Goal: Information Seeking & Learning: Learn about a topic

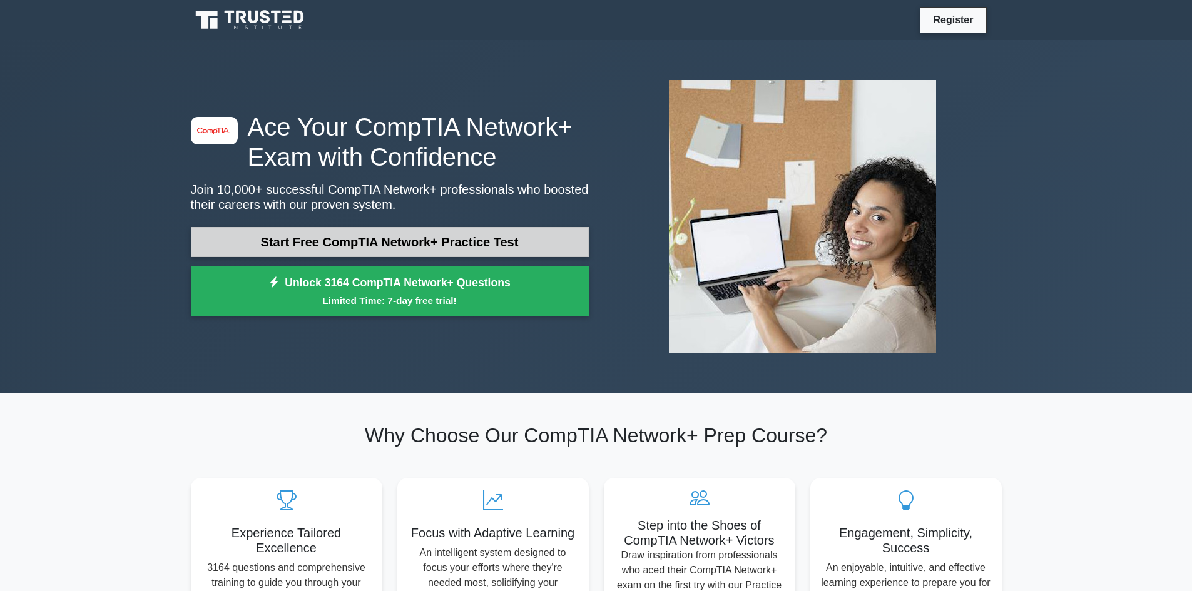
click at [314, 249] on link "Start Free CompTIA Network+ Practice Test" at bounding box center [390, 242] width 398 height 30
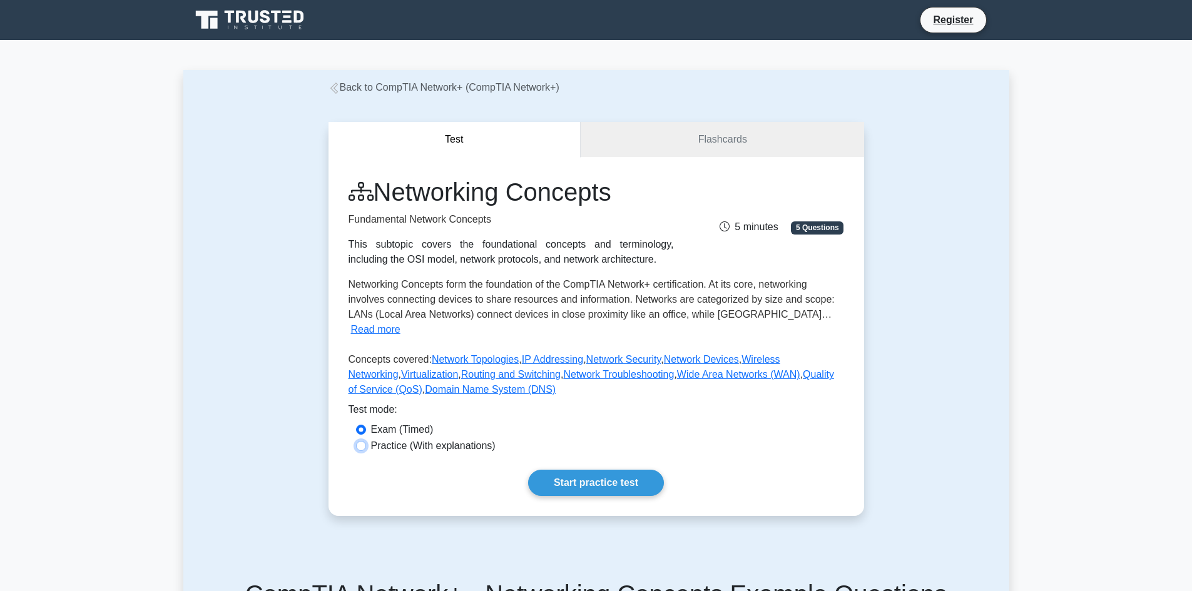
click at [361, 441] on input "Practice (With explanations)" at bounding box center [361, 446] width 10 height 10
radio input "true"
click at [799, 132] on link "Flashcards" at bounding box center [722, 140] width 283 height 36
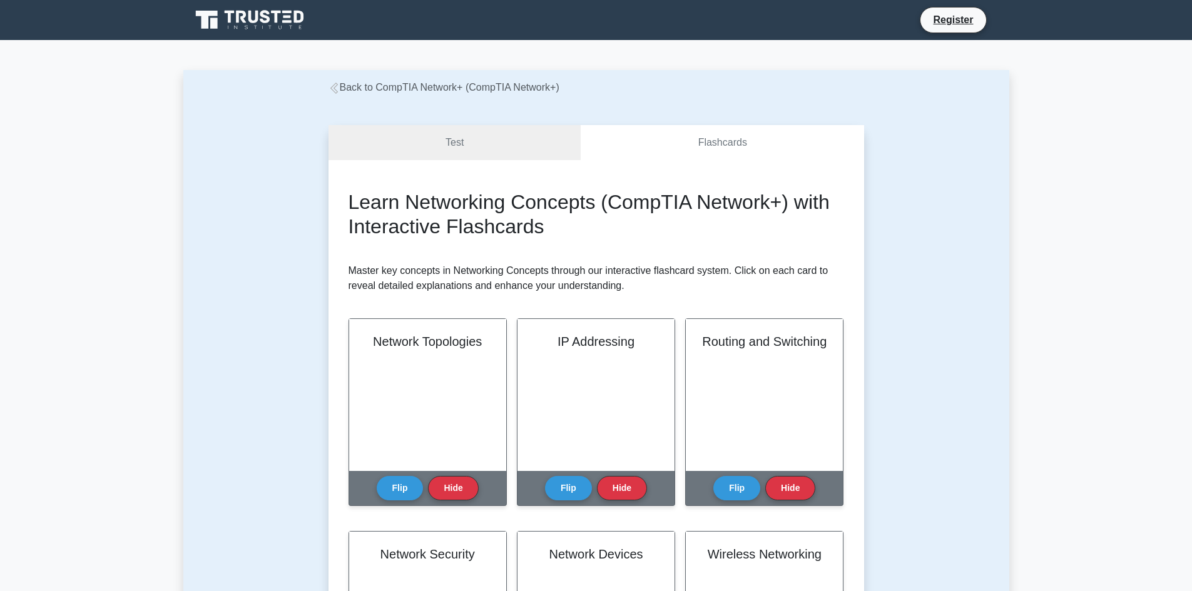
click at [742, 135] on link "Flashcards" at bounding box center [722, 143] width 283 height 36
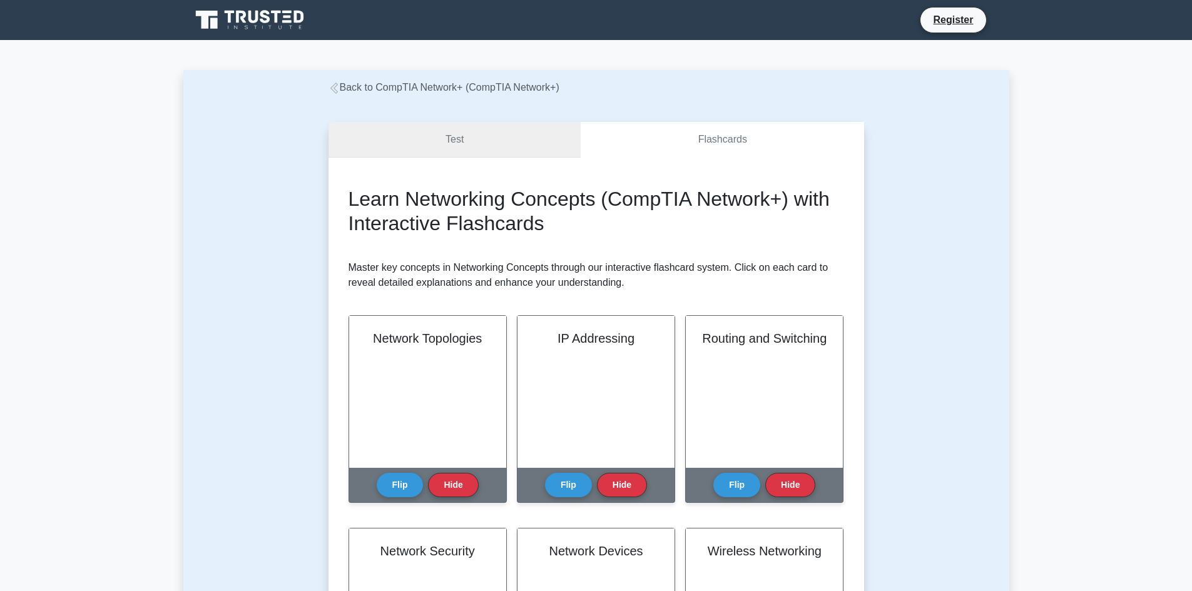
click at [471, 138] on link "Test" at bounding box center [455, 140] width 253 height 36
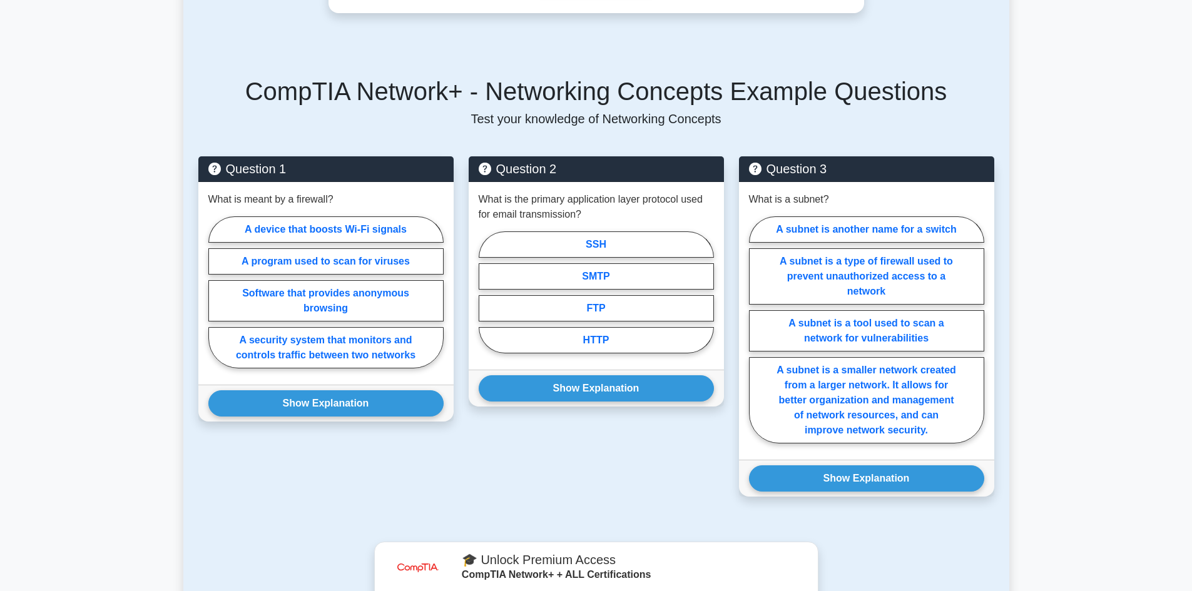
scroll to position [503, 0]
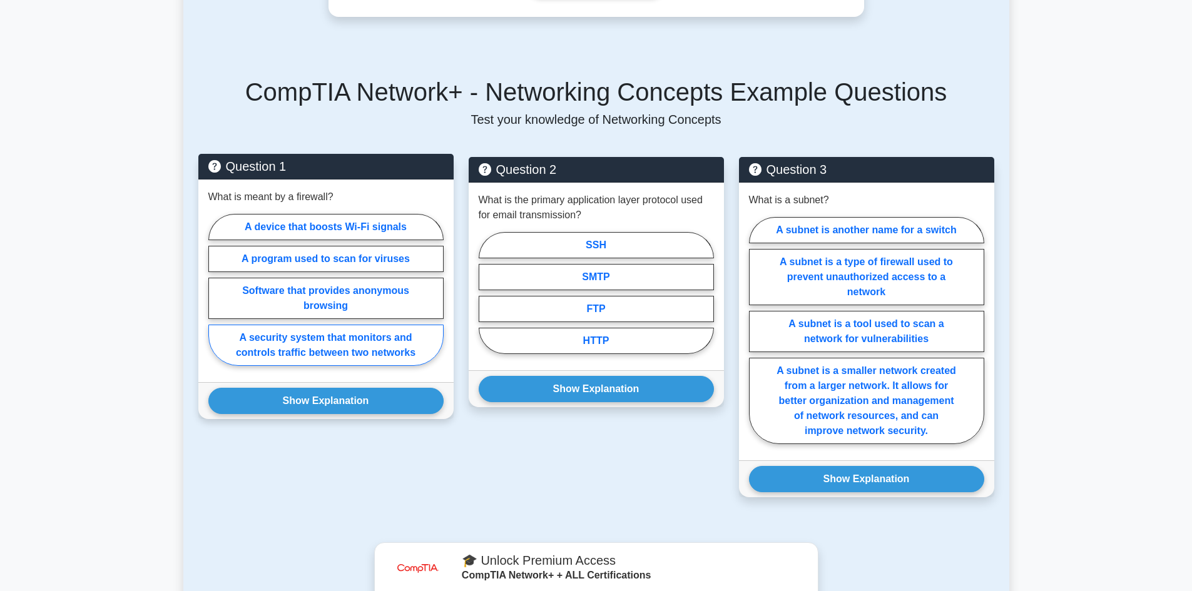
click at [379, 329] on label "A security system that monitors and controls traffic between two networks" at bounding box center [325, 345] width 235 height 41
click at [217, 298] on input "A security system that monitors and controls traffic between two networks" at bounding box center [212, 294] width 8 height 8
radio input "true"
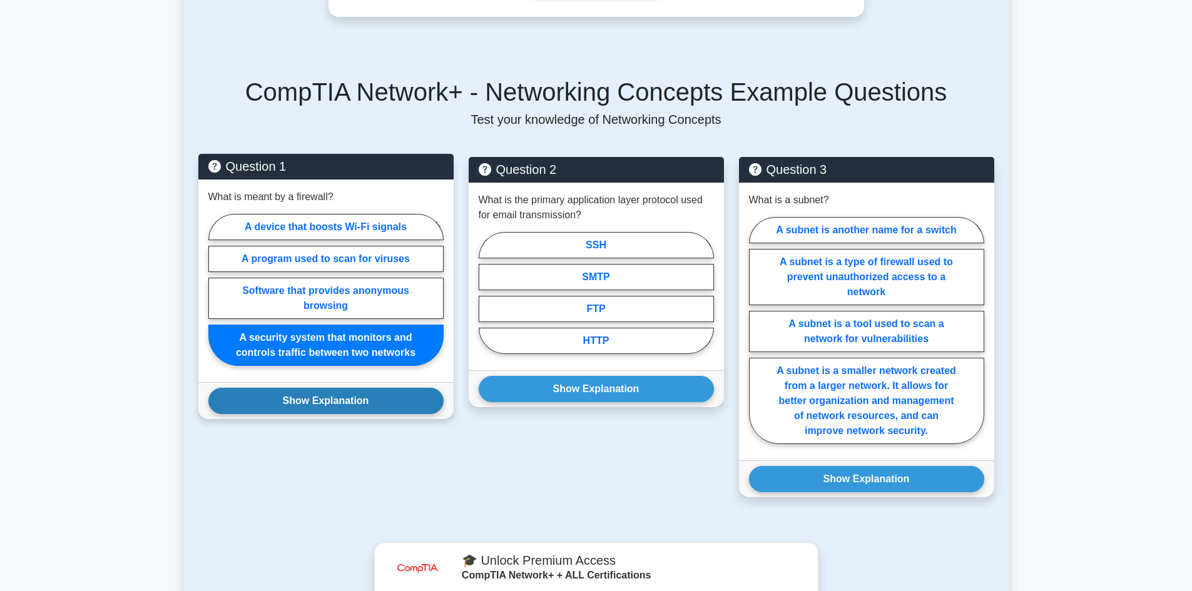
click at [352, 388] on button "Show Explanation" at bounding box center [325, 401] width 235 height 26
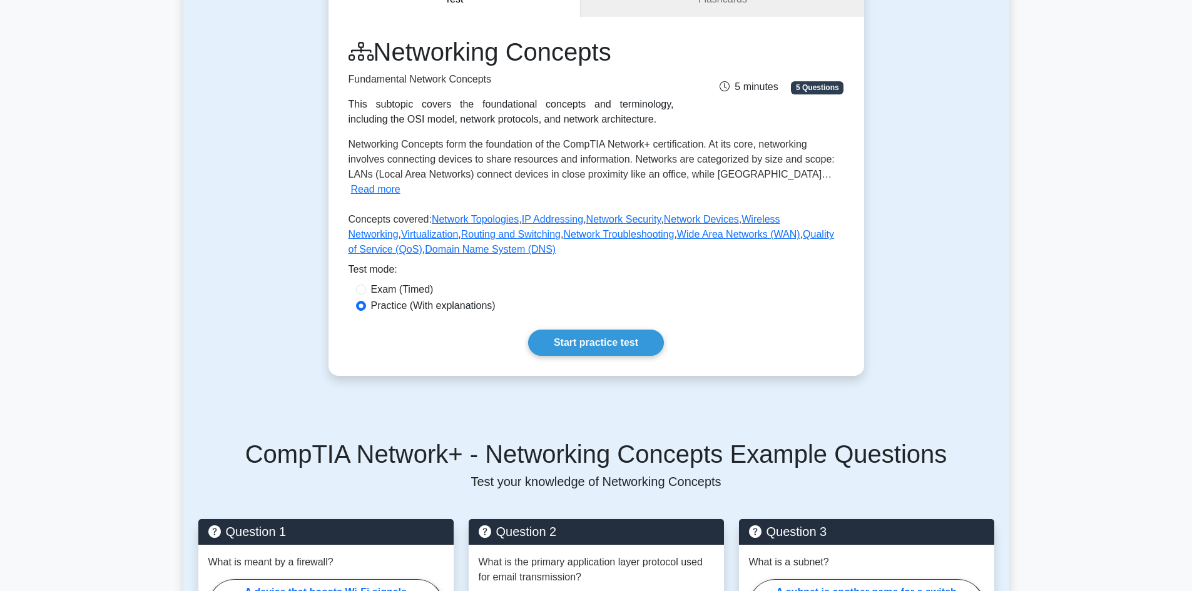
scroll to position [0, 0]
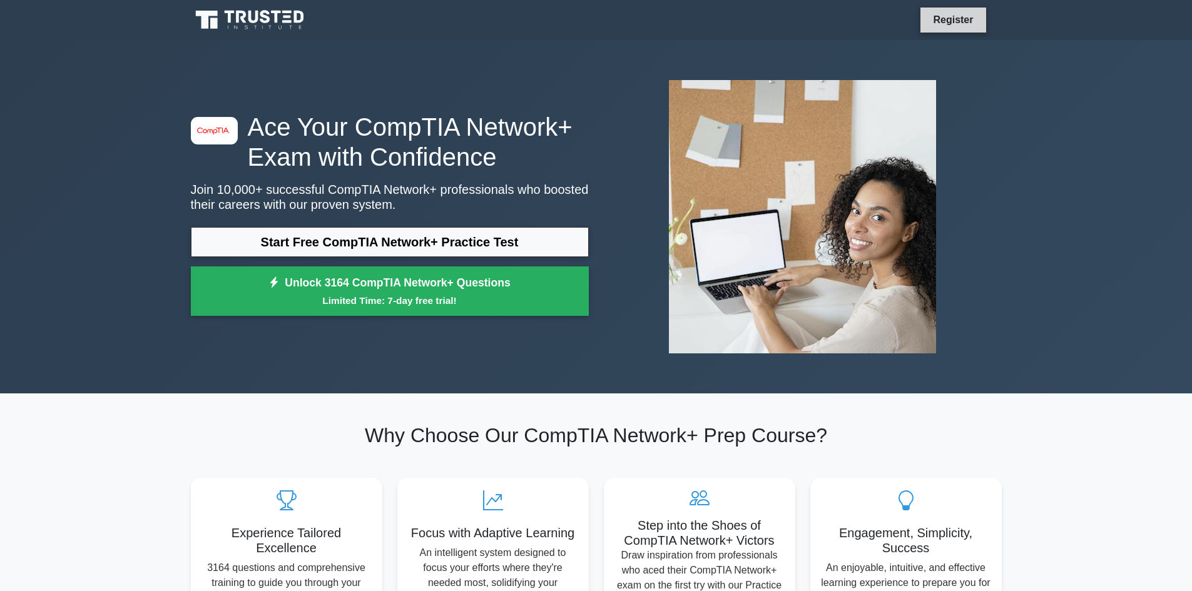
click at [961, 23] on link "Register" at bounding box center [953, 20] width 55 height 16
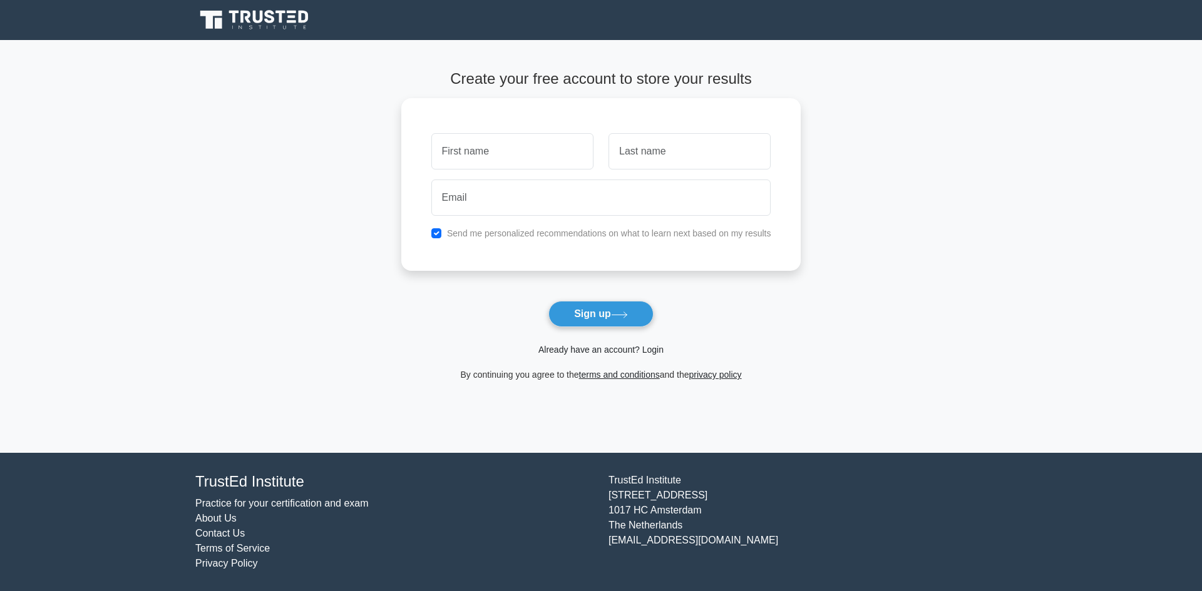
click at [649, 351] on link "Already have an account? Login" at bounding box center [600, 350] width 125 height 10
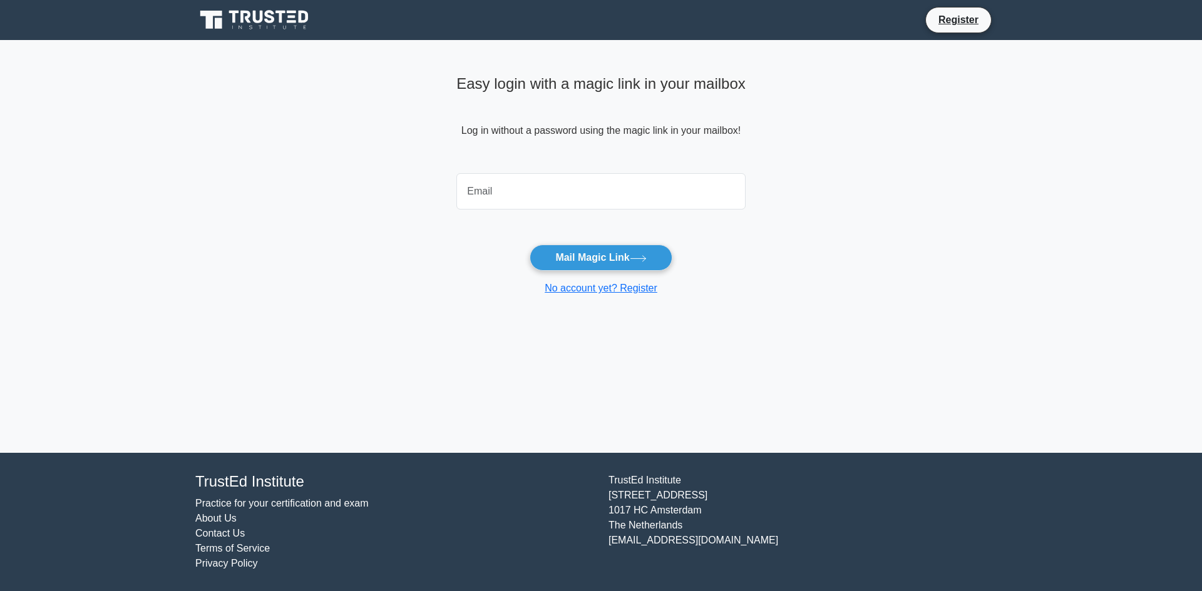
click at [649, 351] on div "Easy login with a magic link in your mailbox Log in without a password using th…" at bounding box center [601, 246] width 304 height 413
click at [506, 188] on input "email" at bounding box center [600, 191] width 289 height 36
type input "danielmasaka249@gmail.com"
click at [597, 257] on button "Mail Magic Link" at bounding box center [601, 258] width 142 height 26
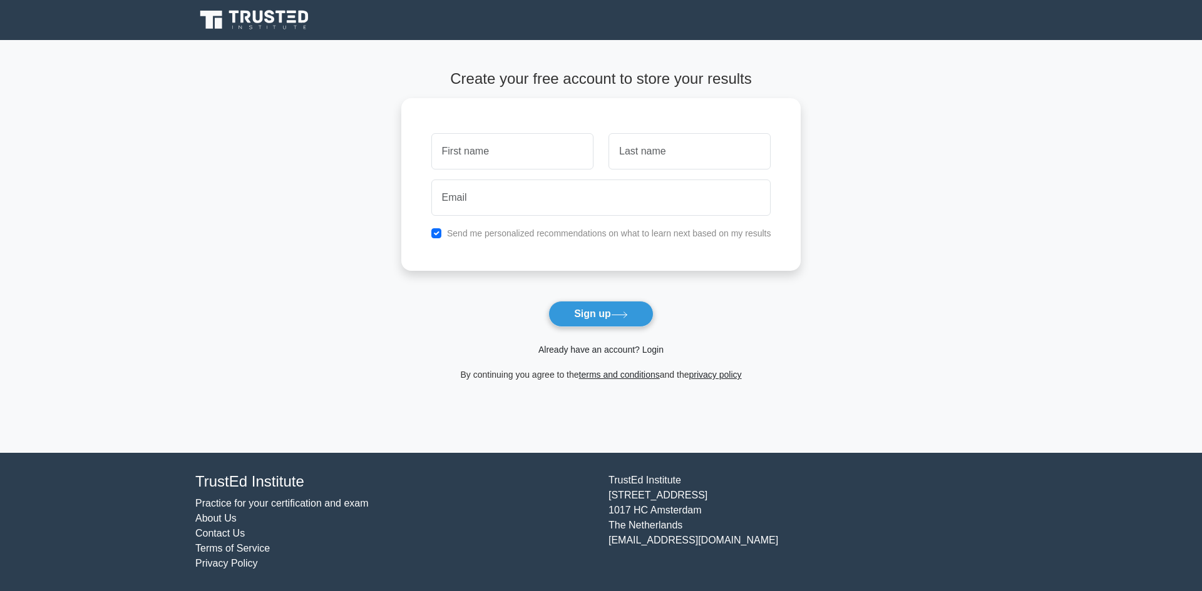
click at [653, 351] on link "Already have an account? Login" at bounding box center [600, 350] width 125 height 10
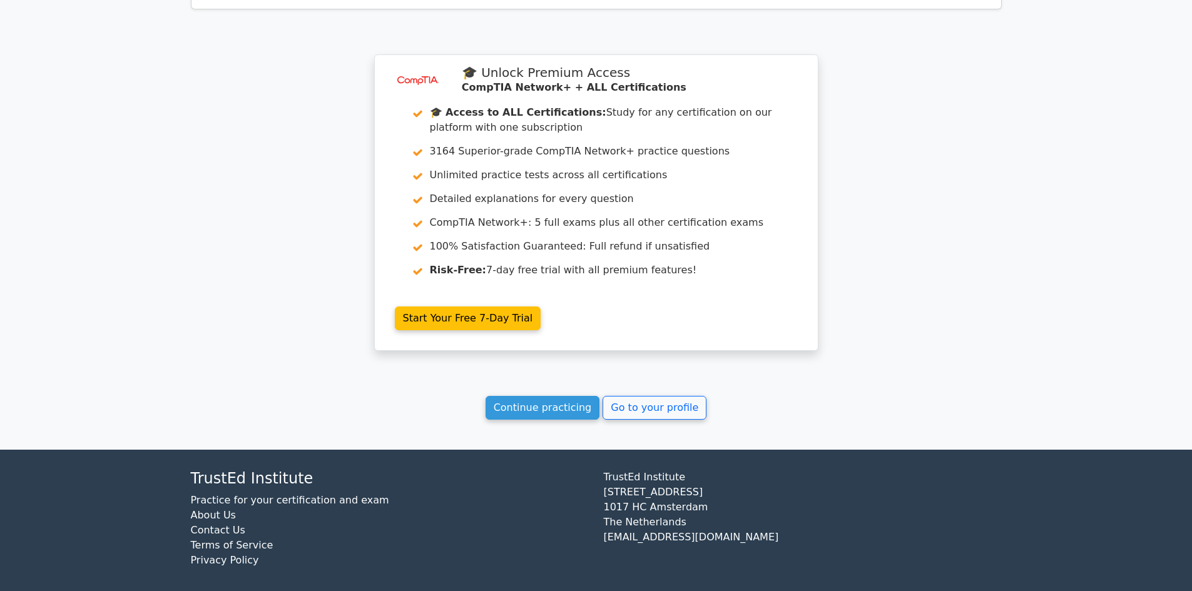
scroll to position [2097, 0]
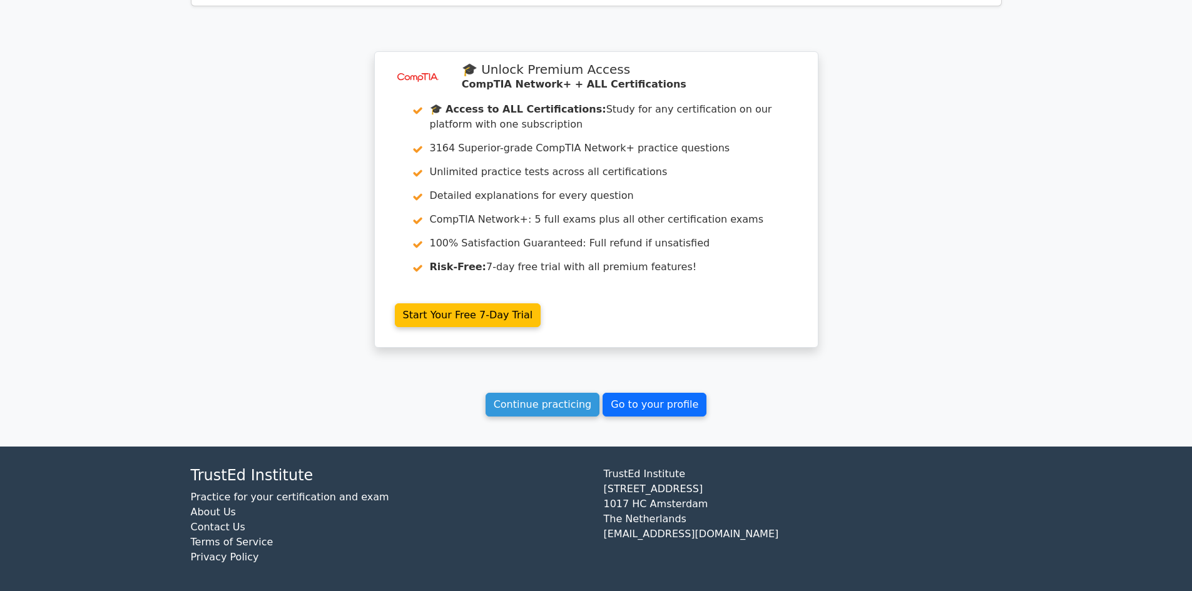
click at [652, 399] on link "Go to your profile" at bounding box center [655, 405] width 104 height 24
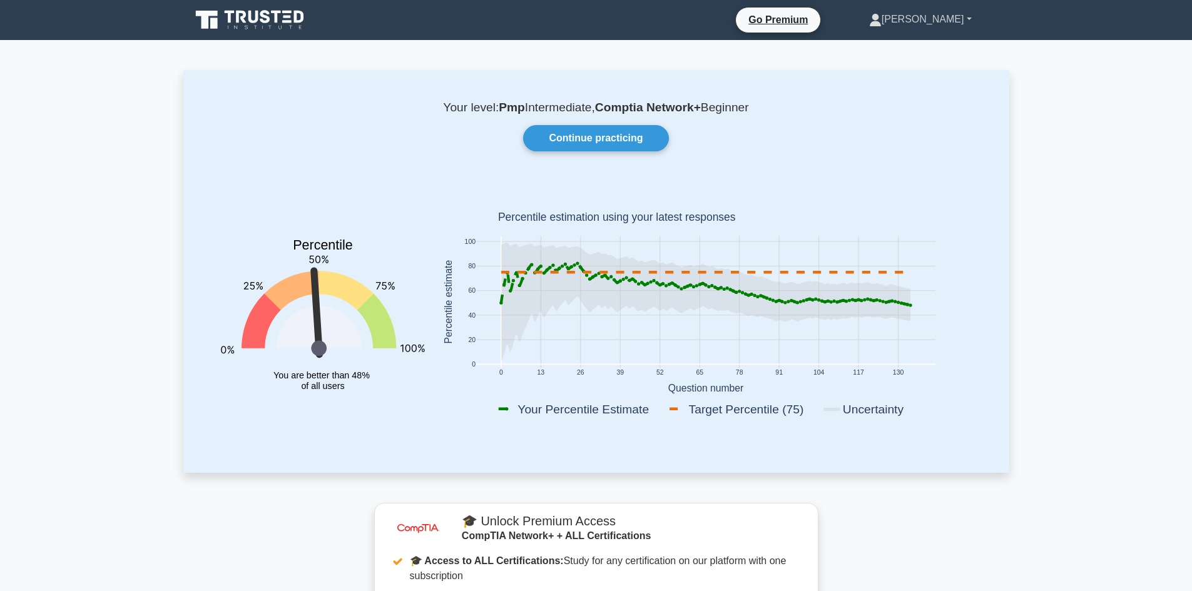
click at [958, 15] on link "Daniel" at bounding box center [920, 19] width 163 height 25
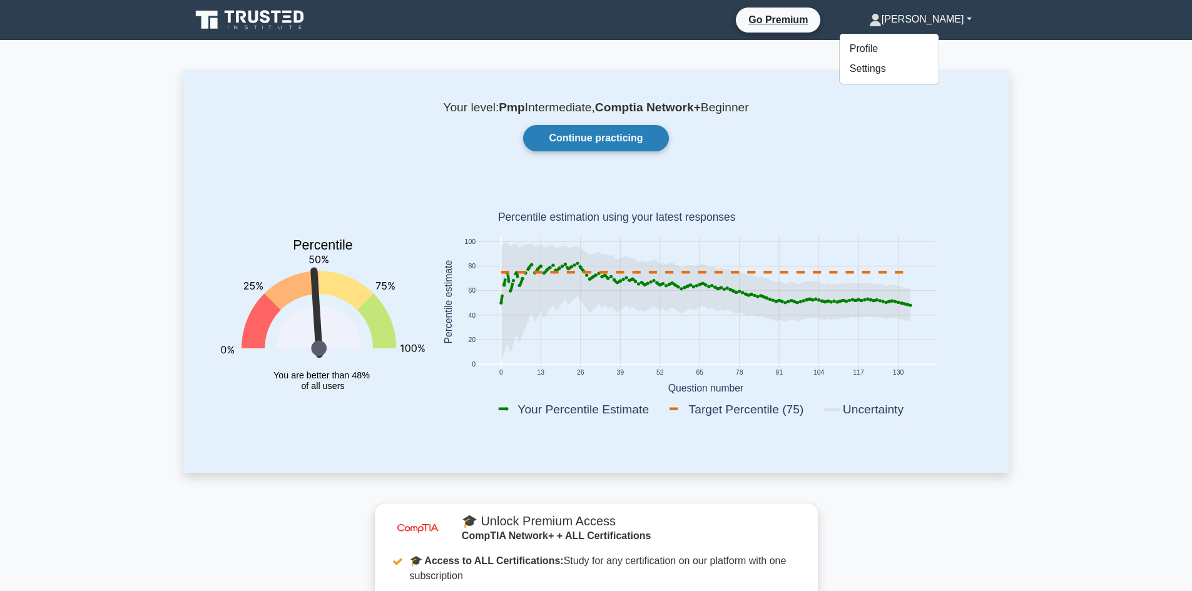
click at [593, 142] on link "Continue practicing" at bounding box center [595, 138] width 145 height 26
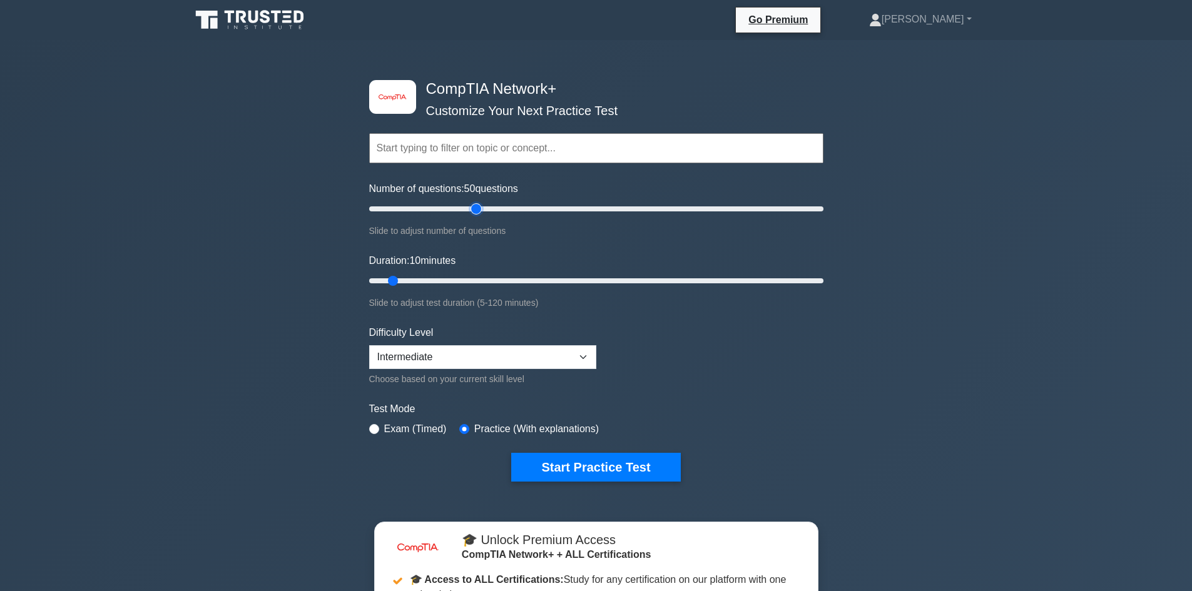
drag, startPoint x: 389, startPoint y: 205, endPoint x: 481, endPoint y: 213, distance: 92.3
type input "50"
click at [481, 213] on input "Number of questions: 50 questions" at bounding box center [596, 209] width 454 height 15
drag, startPoint x: 396, startPoint y: 277, endPoint x: 740, endPoint y: 285, distance: 345.0
click at [740, 285] on input "Duration: 100 minutes" at bounding box center [596, 281] width 454 height 15
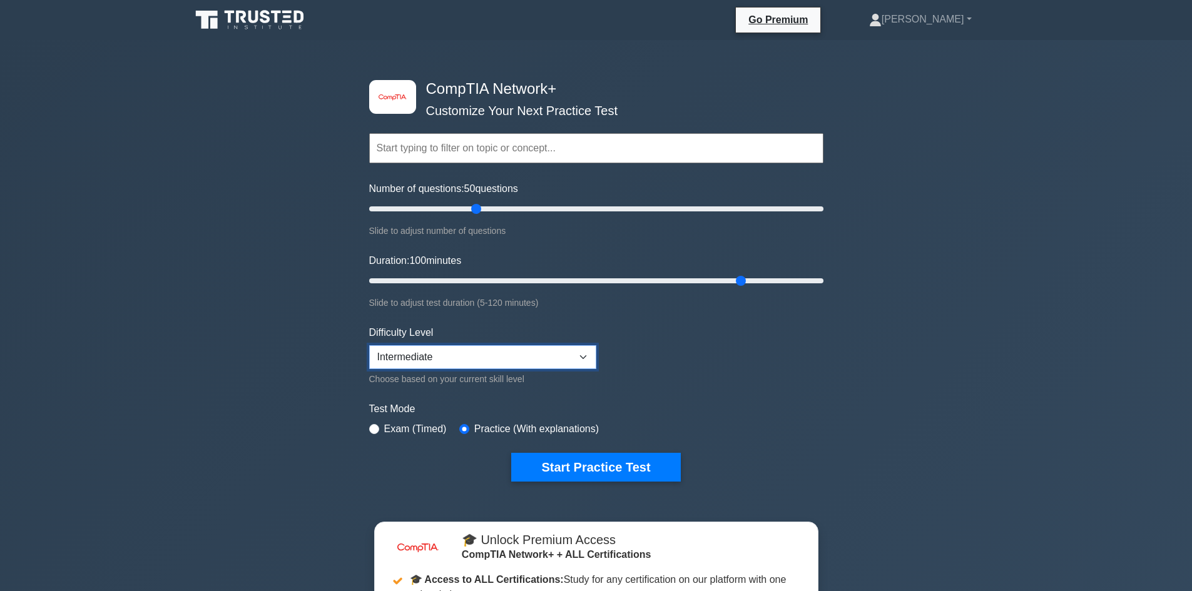
click at [578, 349] on select "Beginner Intermediate Expert" at bounding box center [482, 358] width 227 height 24
click at [369, 346] on select "Beginner Intermediate Expert" at bounding box center [482, 358] width 227 height 24
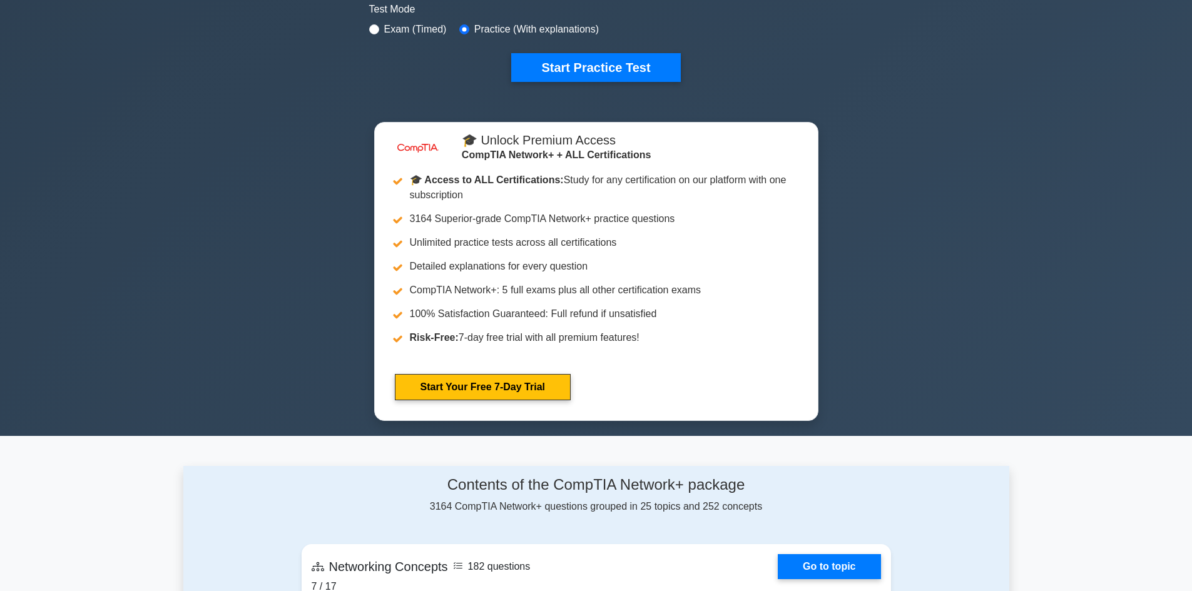
scroll to position [526, 0]
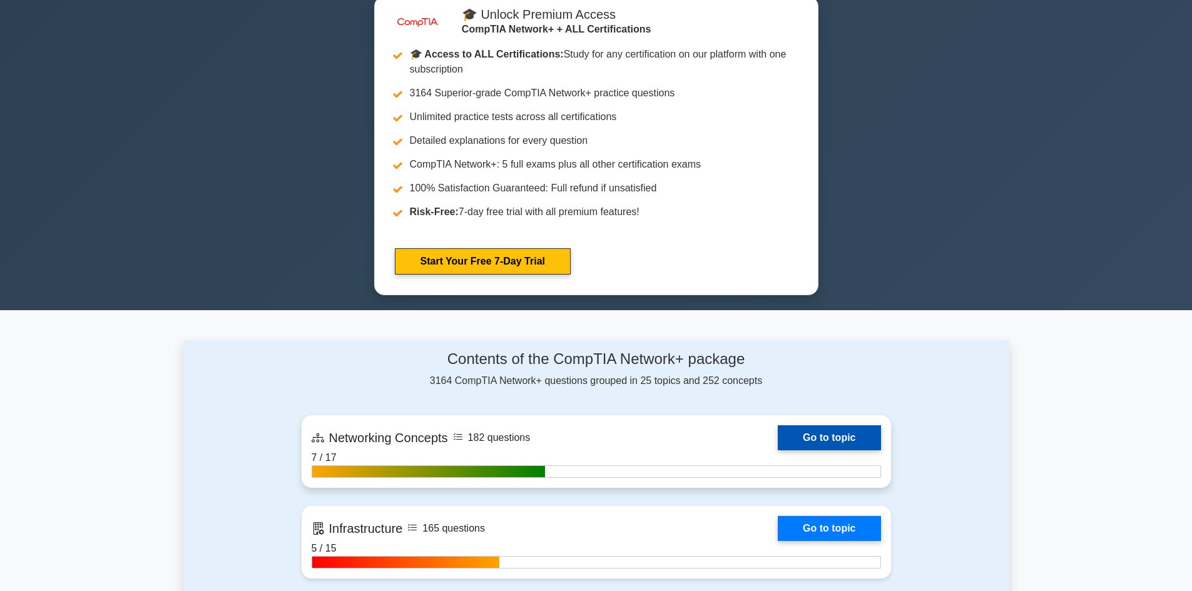
click at [807, 438] on link "Go to topic" at bounding box center [829, 438] width 103 height 25
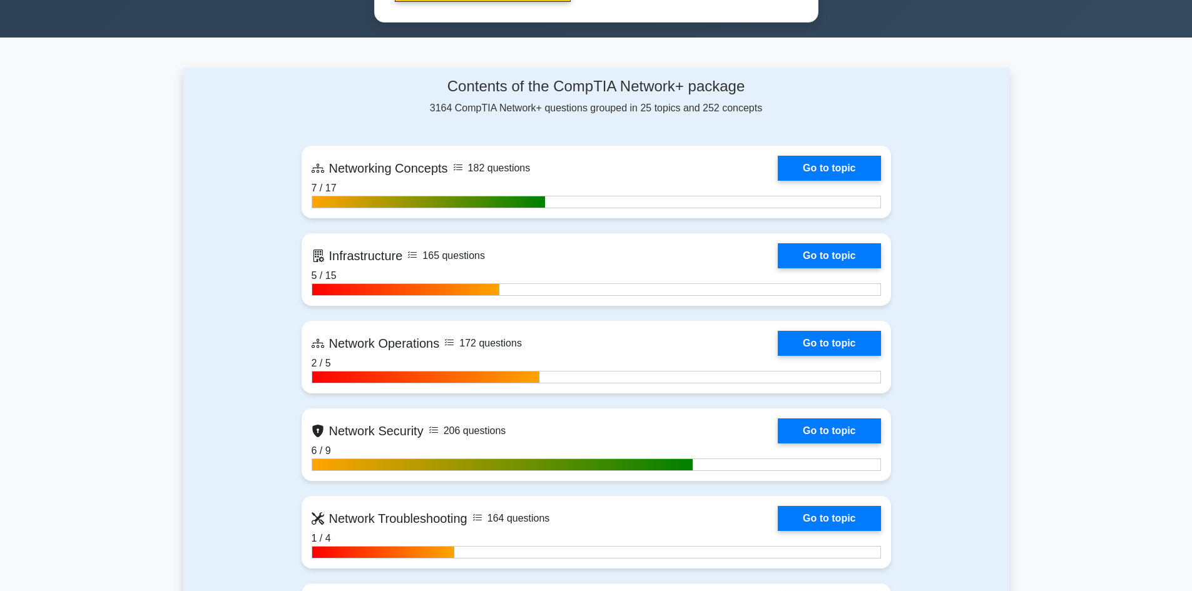
scroll to position [799, 0]
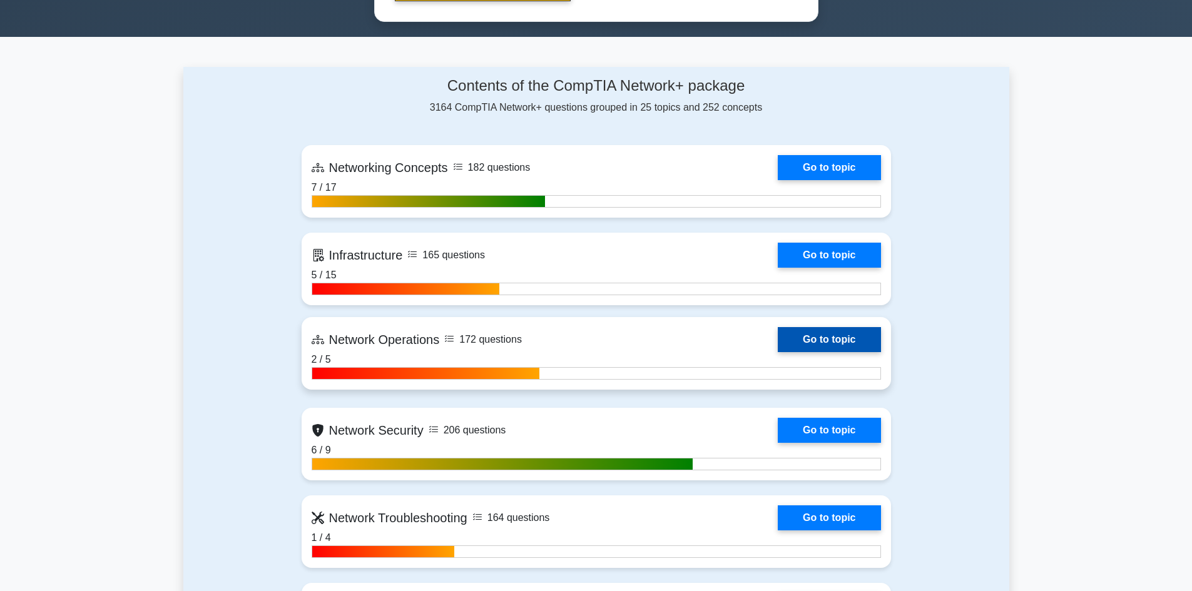
click at [832, 332] on link "Go to topic" at bounding box center [829, 339] width 103 height 25
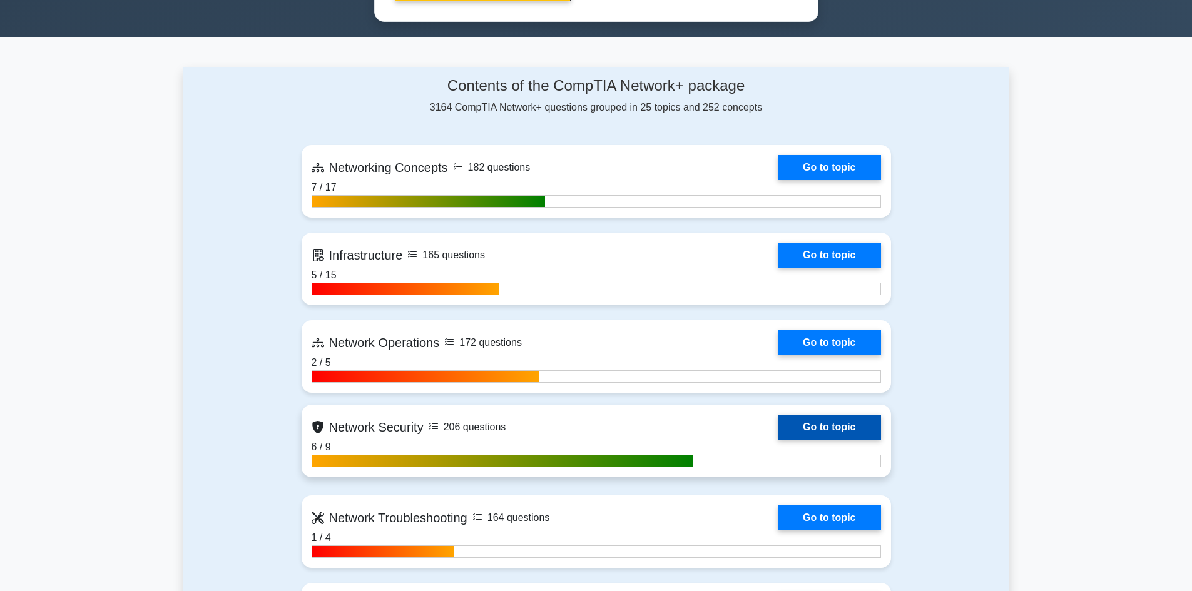
click at [829, 415] on link "Go to topic" at bounding box center [829, 427] width 103 height 25
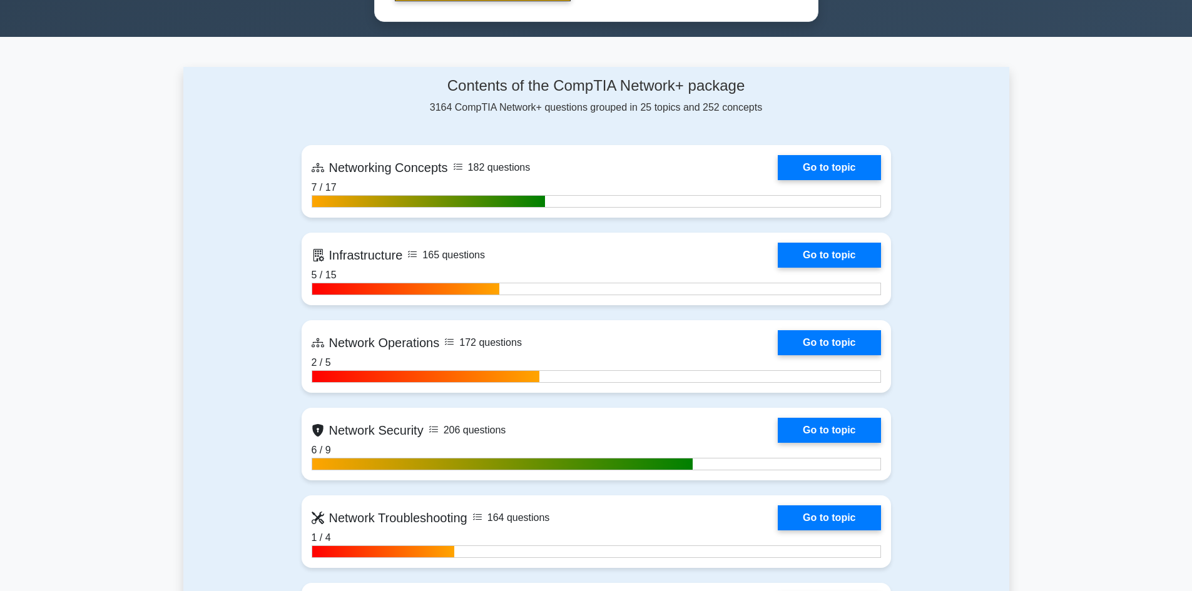
drag, startPoint x: 741, startPoint y: 115, endPoint x: 590, endPoint y: 116, distance: 151.5
drag, startPoint x: 590, startPoint y: 116, endPoint x: 630, endPoint y: 112, distance: 40.9
type input "70"
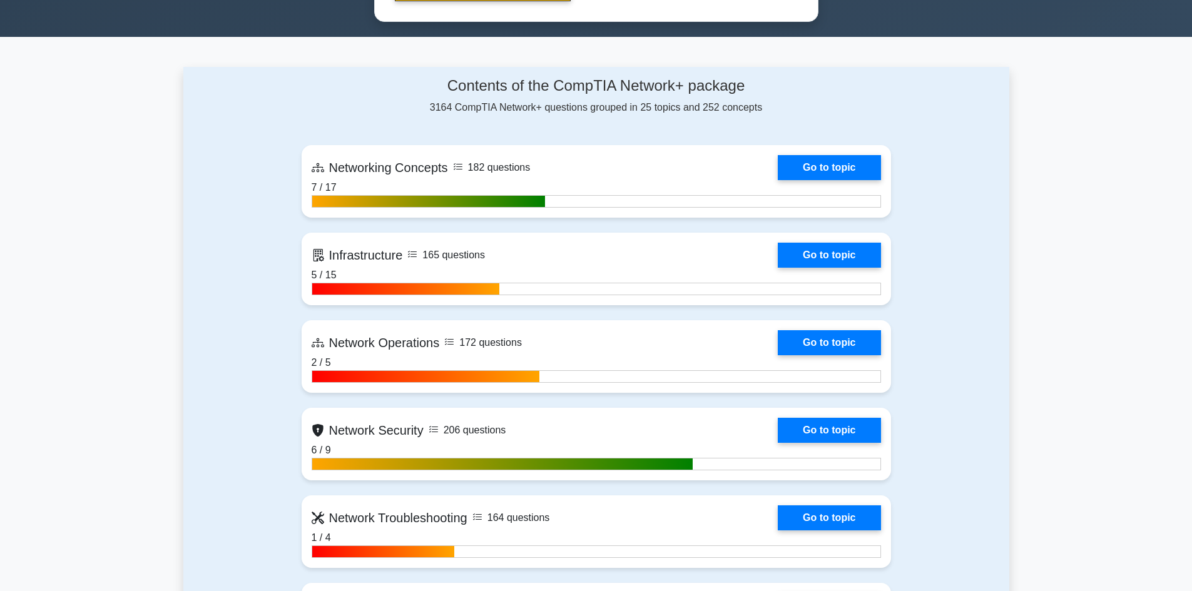
drag, startPoint x: 476, startPoint y: 209, endPoint x: 388, endPoint y: 208, distance: 88.3
type input "10"
drag, startPoint x: 624, startPoint y: 281, endPoint x: 429, endPoint y: 277, distance: 195.3
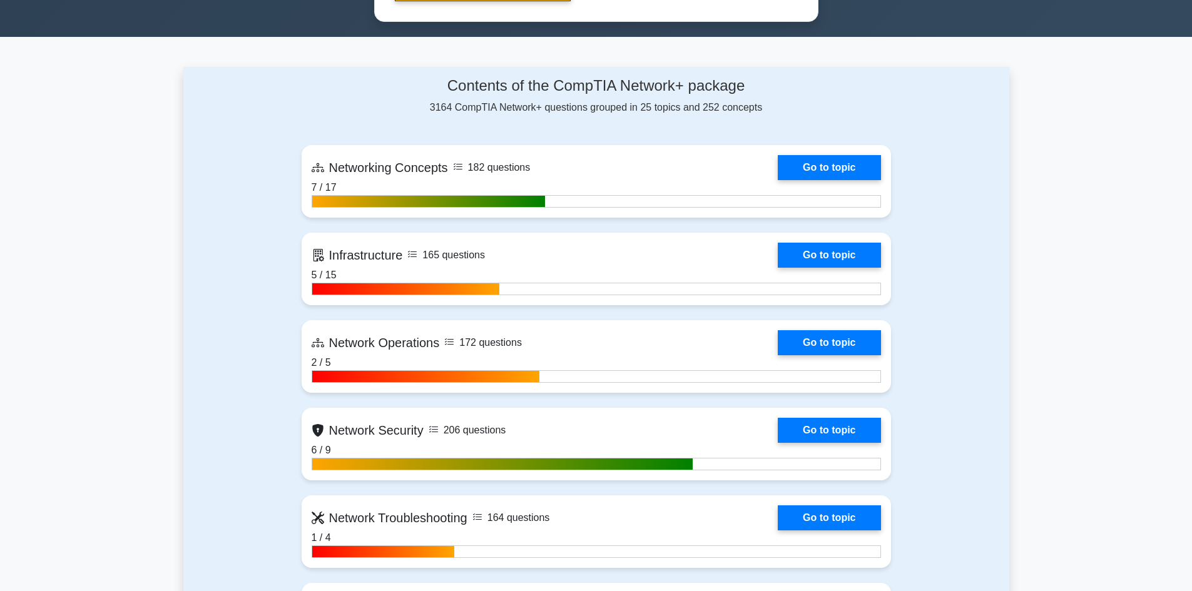
type input "20"
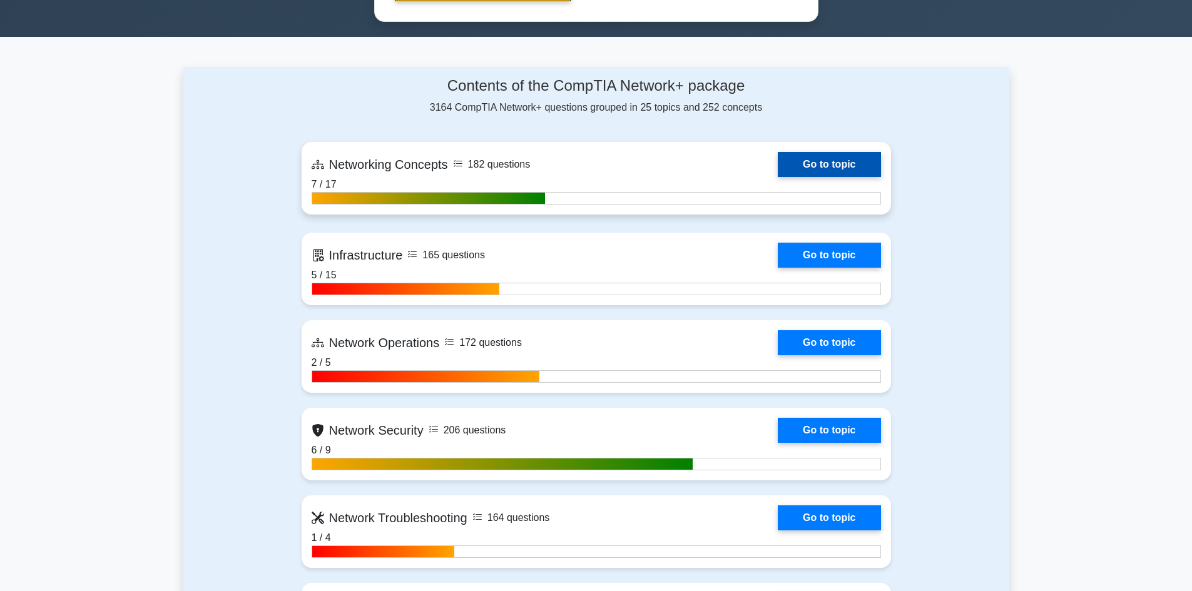
click at [812, 177] on link "Go to topic" at bounding box center [829, 164] width 103 height 25
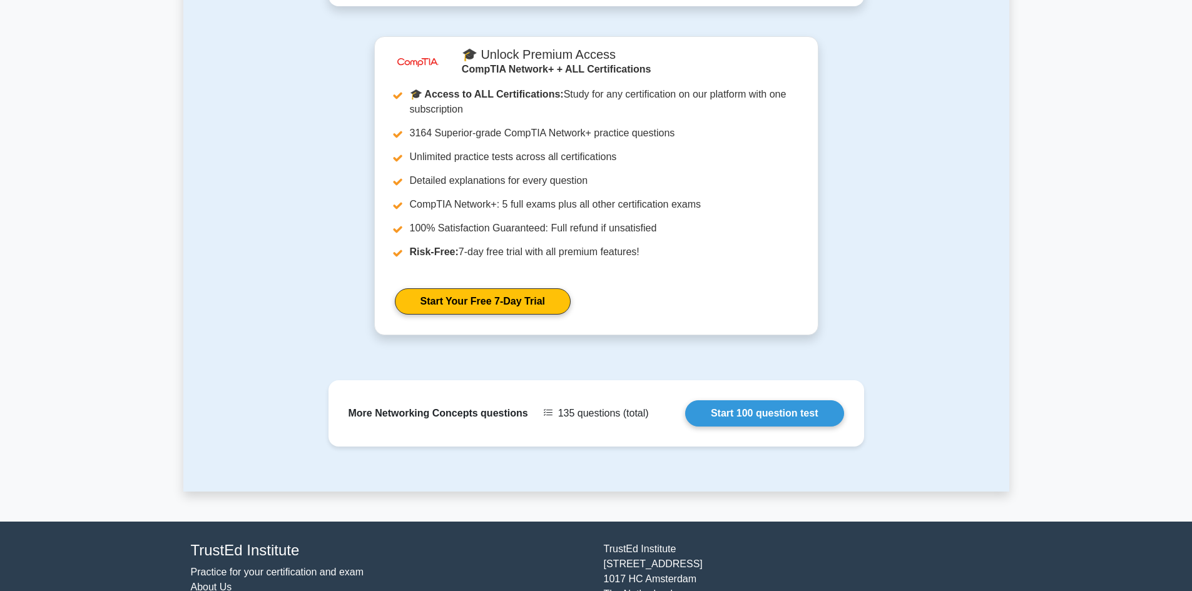
scroll to position [567, 0]
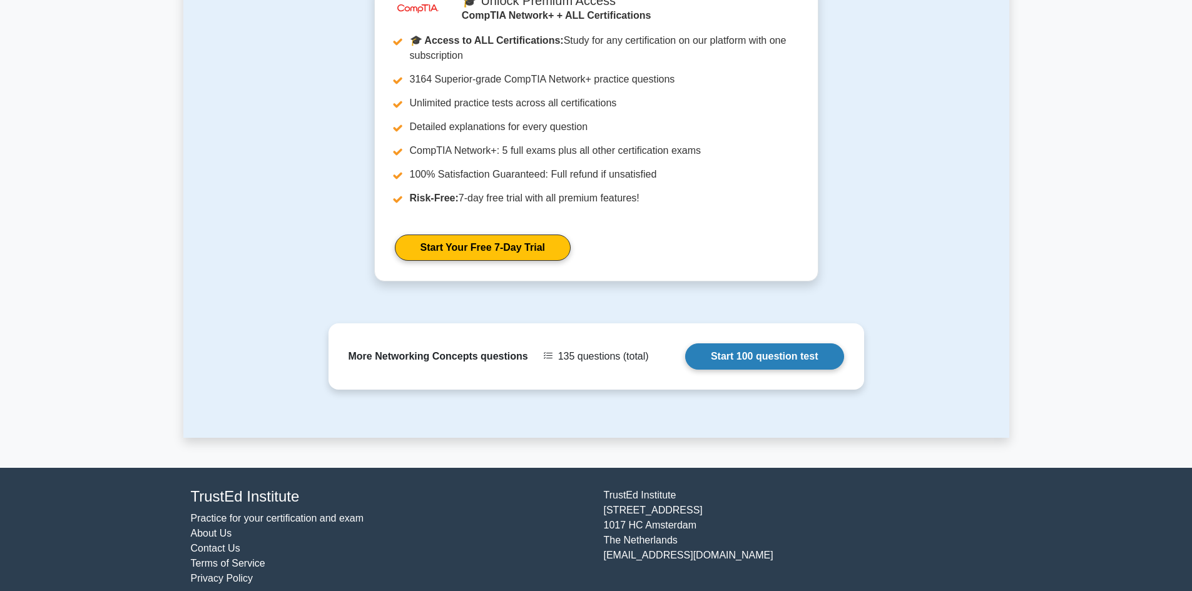
click at [740, 344] on link "Start 100 question test" at bounding box center [764, 357] width 159 height 26
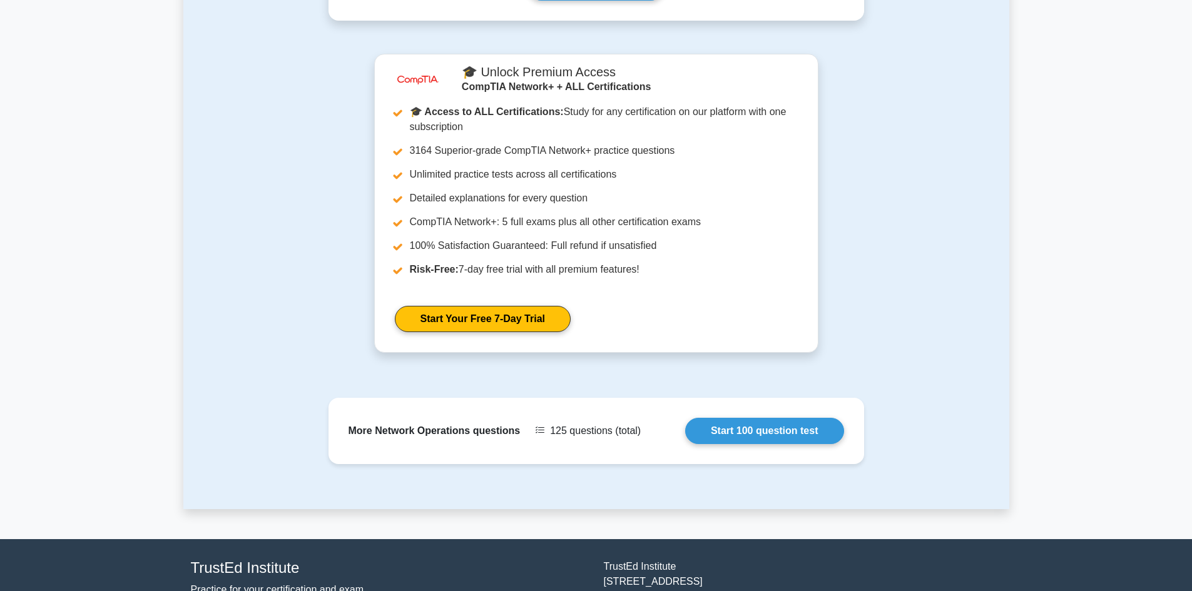
scroll to position [481, 0]
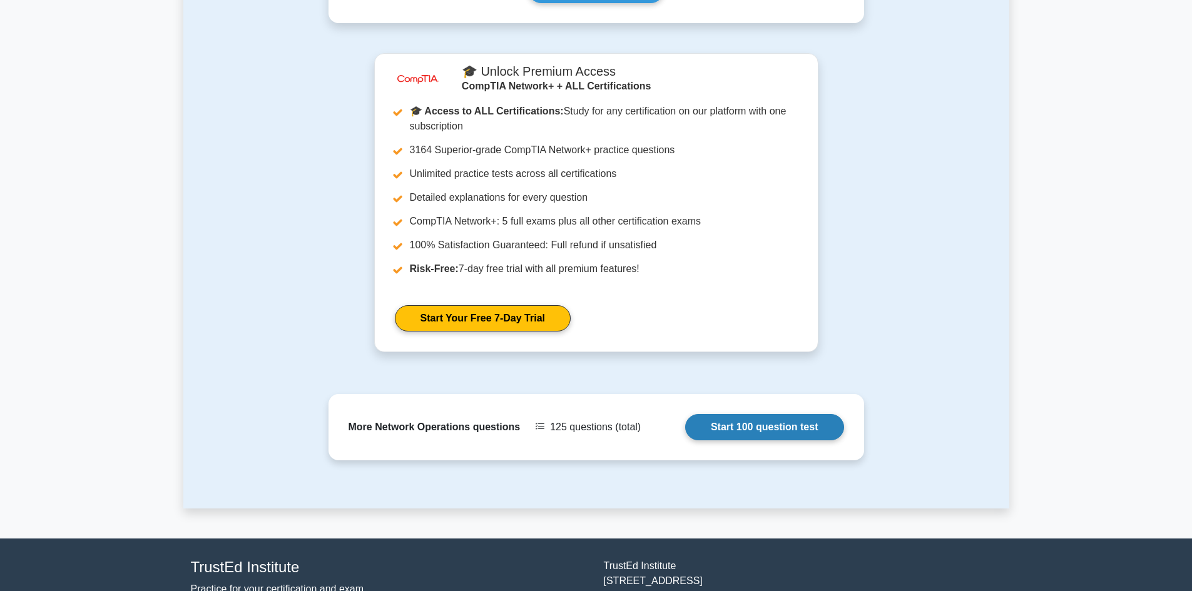
click at [729, 427] on link "Start 100 question test" at bounding box center [764, 427] width 159 height 26
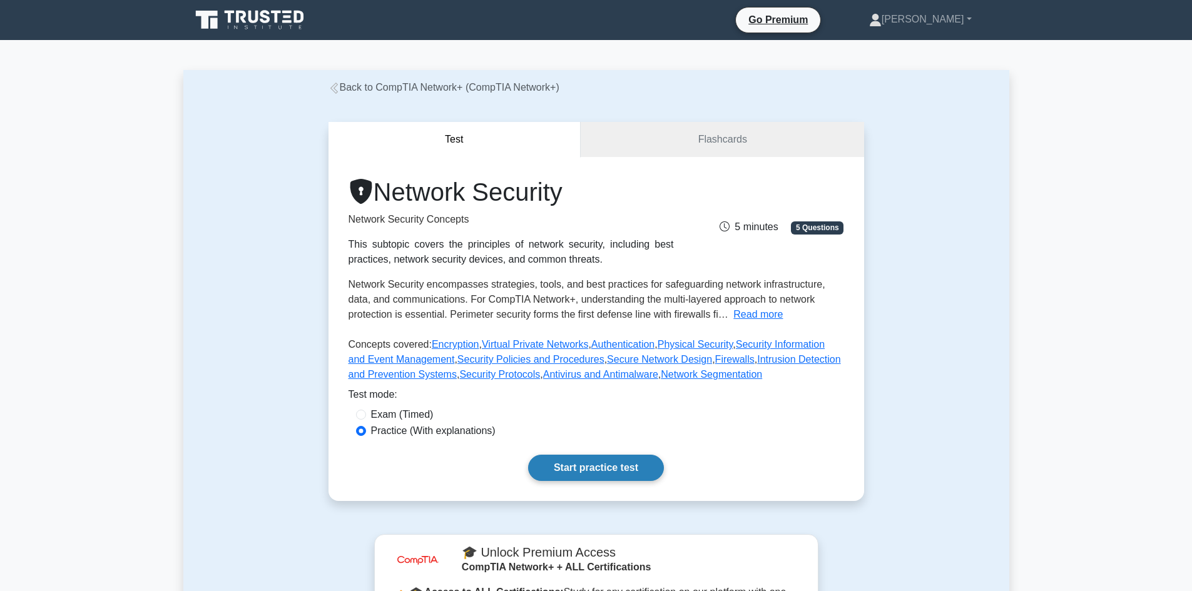
click at [563, 468] on link "Start practice test" at bounding box center [596, 468] width 136 height 26
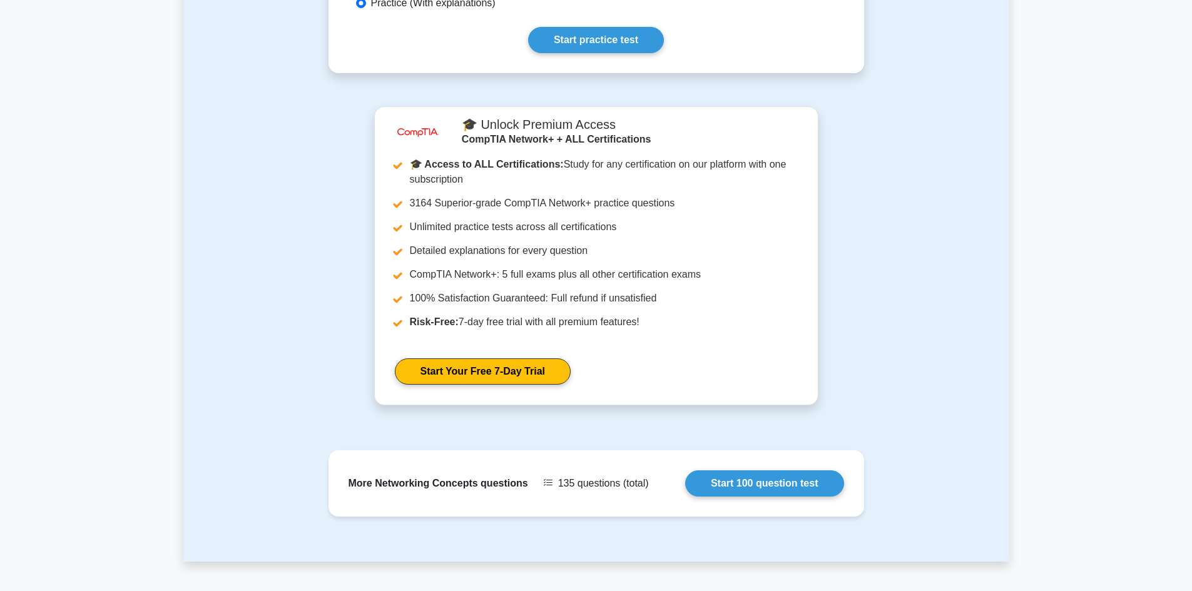
scroll to position [444, 0]
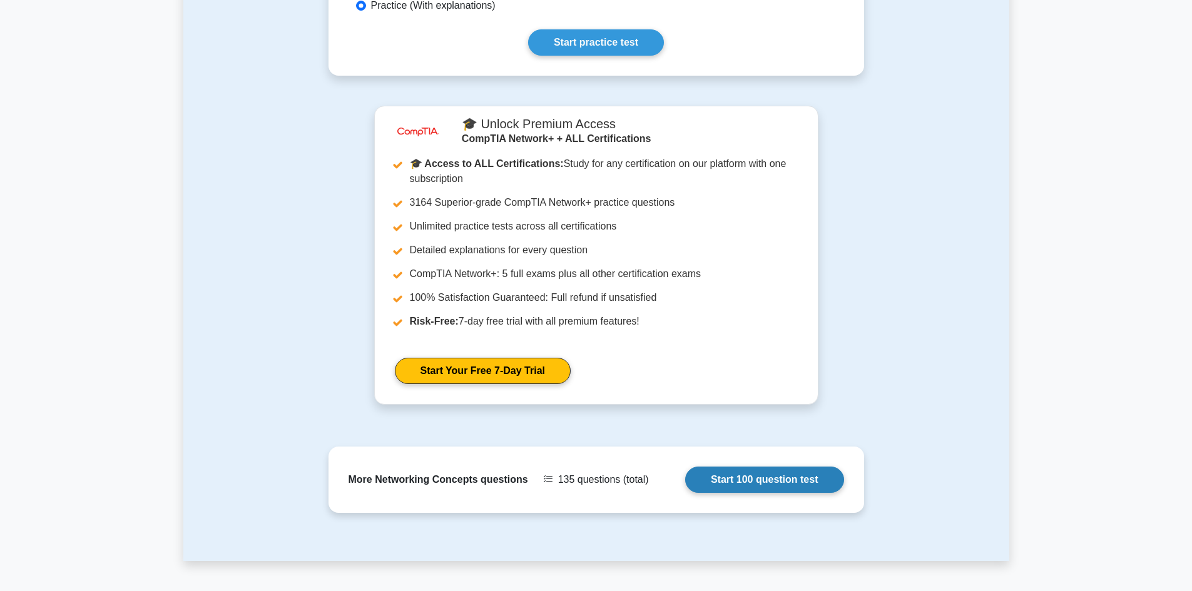
click at [685, 467] on link "Start 100 question test" at bounding box center [764, 480] width 159 height 26
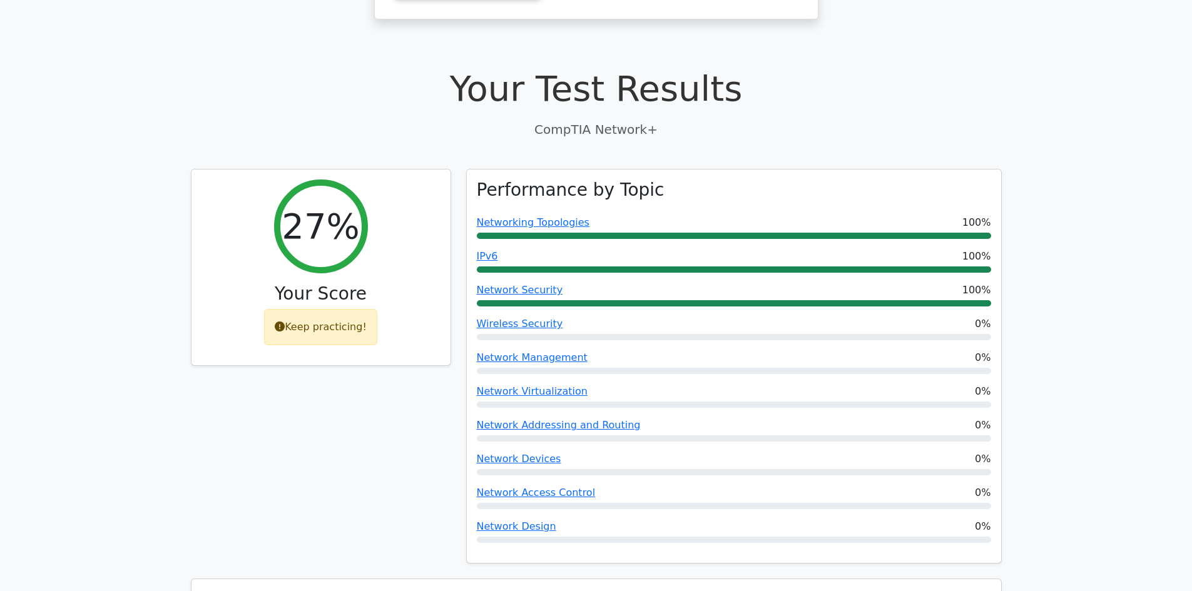
scroll to position [325, 0]
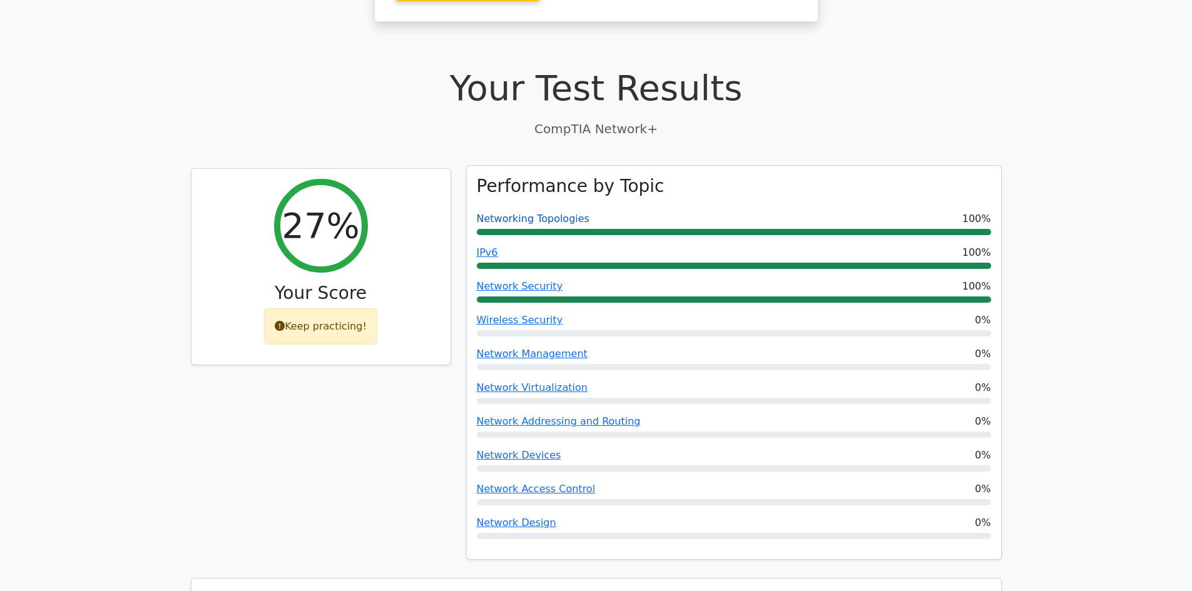
click at [531, 217] on link "Networking Topologies" at bounding box center [533, 219] width 113 height 12
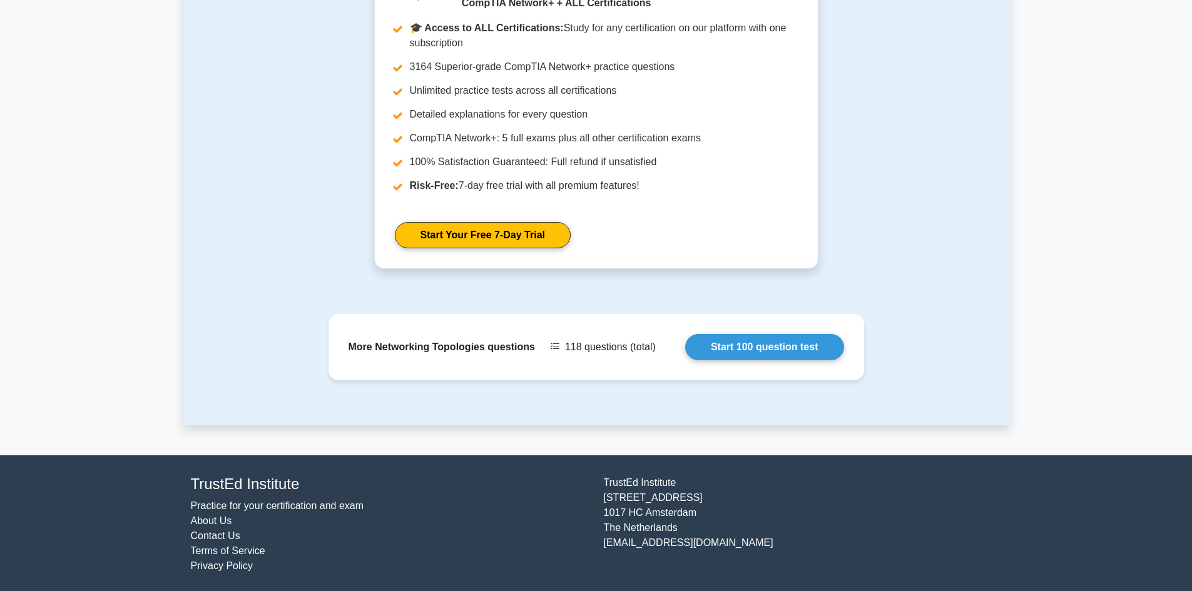
scroll to position [550, 0]
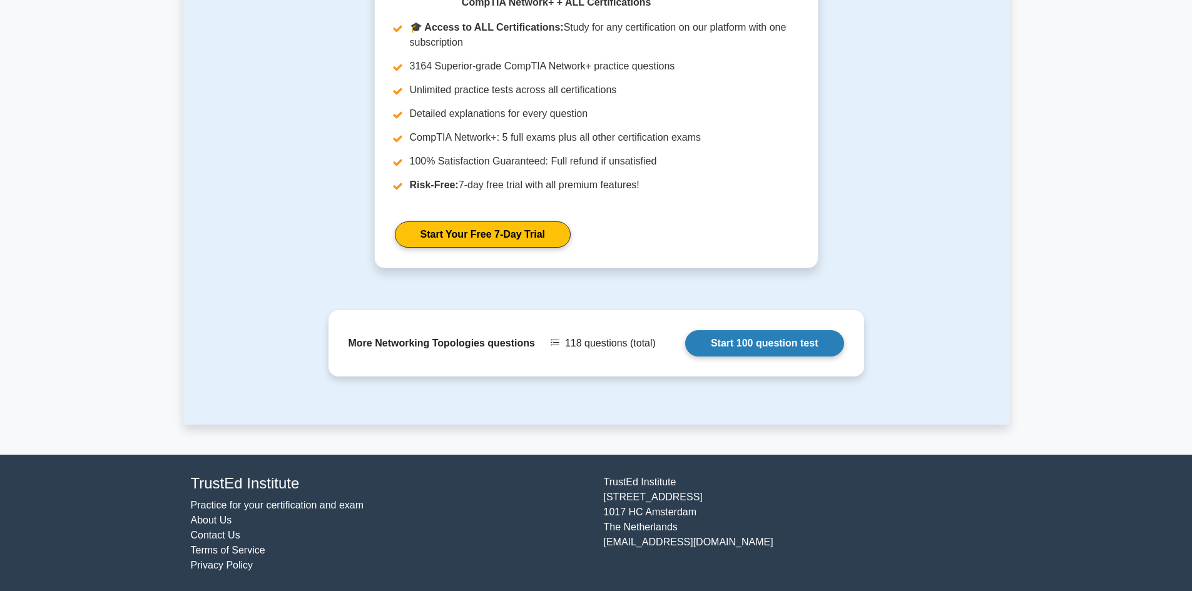
click at [740, 346] on link "Start 100 question test" at bounding box center [764, 343] width 159 height 26
